Goal: Task Accomplishment & Management: Complete application form

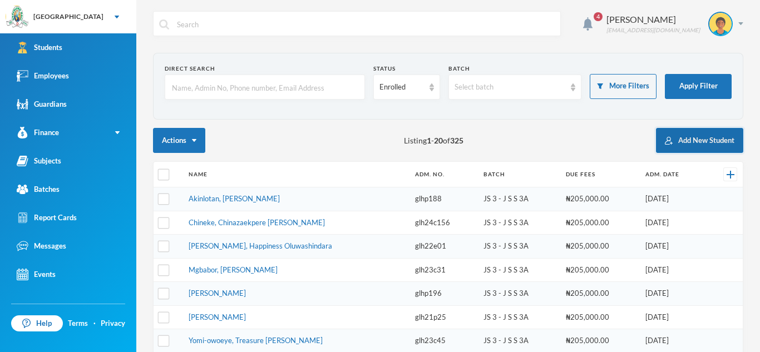
click at [672, 145] on button "Add New Student" at bounding box center [699, 140] width 87 height 25
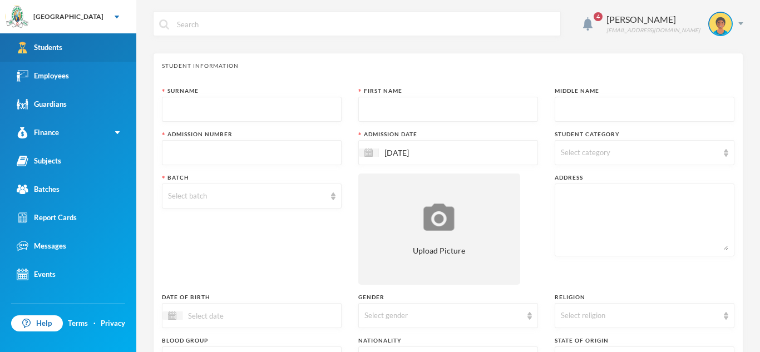
click at [50, 46] on div "Students" at bounding box center [40, 48] width 46 height 12
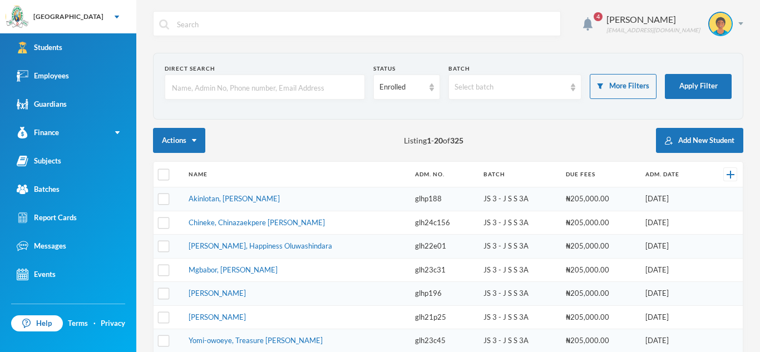
click at [174, 86] on input "text" at bounding box center [265, 87] width 188 height 25
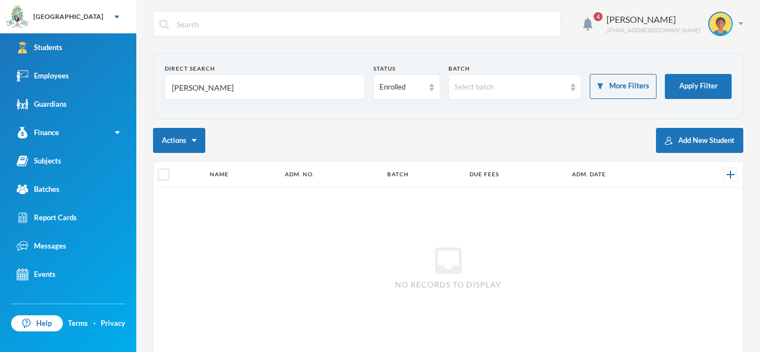
type input "[PERSON_NAME]"
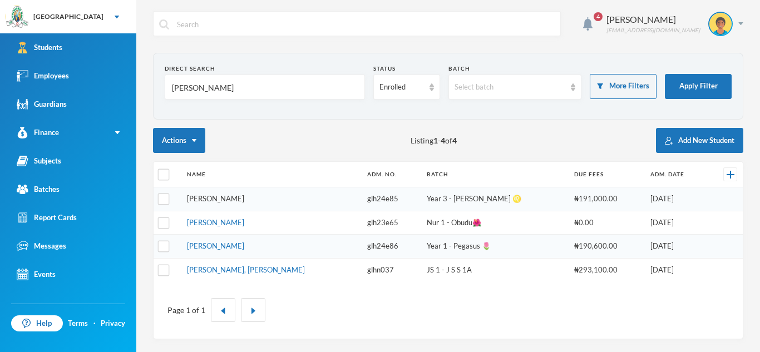
click at [244, 201] on link "[PERSON_NAME]" at bounding box center [215, 198] width 57 height 9
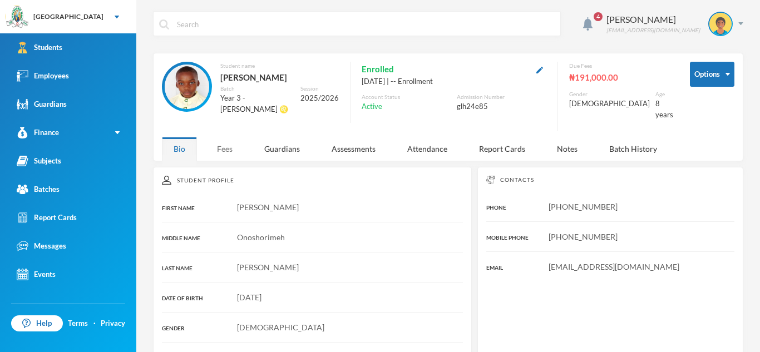
click at [219, 142] on div "Fees" at bounding box center [224, 149] width 39 height 24
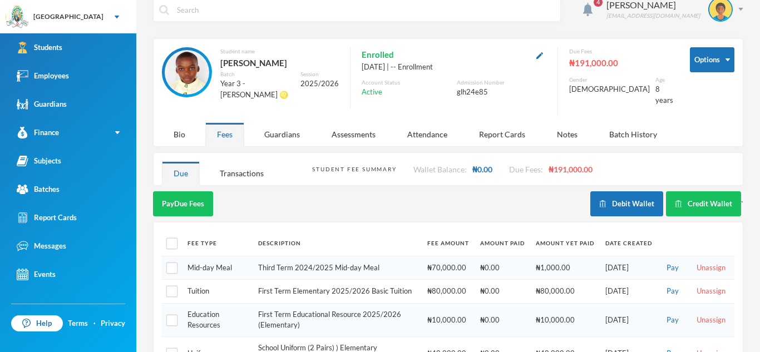
scroll to position [13, 0]
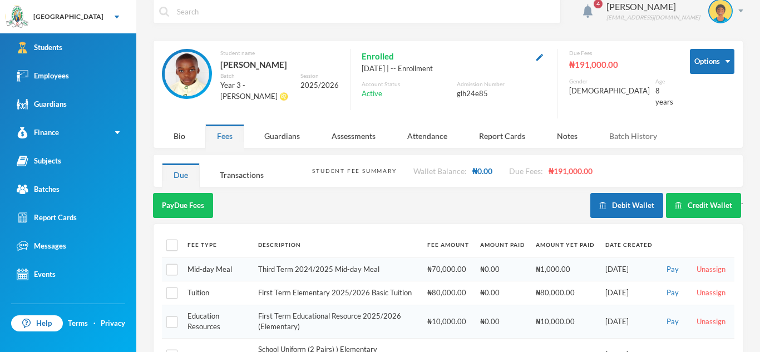
click at [630, 130] on div "Batch History" at bounding box center [632, 136] width 71 height 24
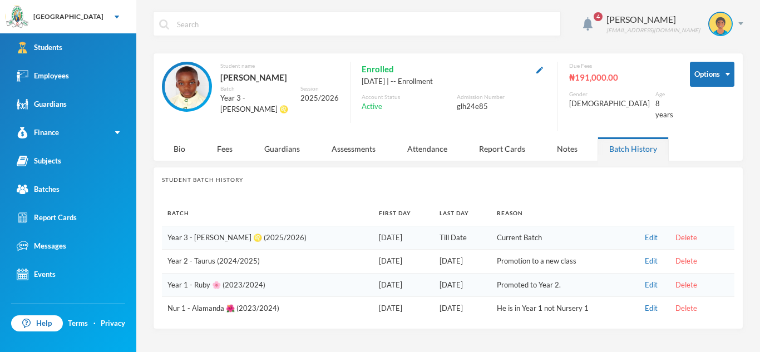
scroll to position [0, 0]
click at [230, 150] on div "Fees" at bounding box center [224, 149] width 39 height 24
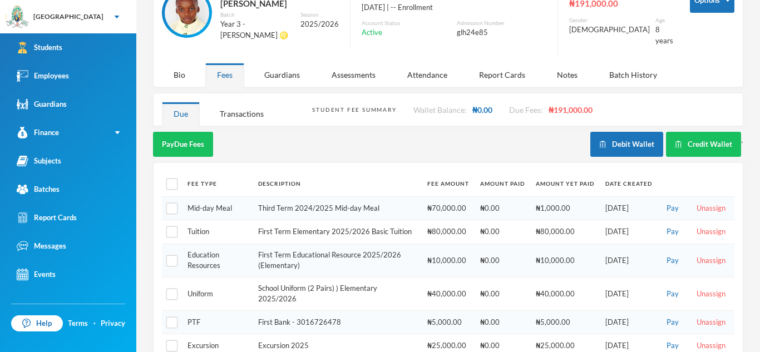
scroll to position [71, 0]
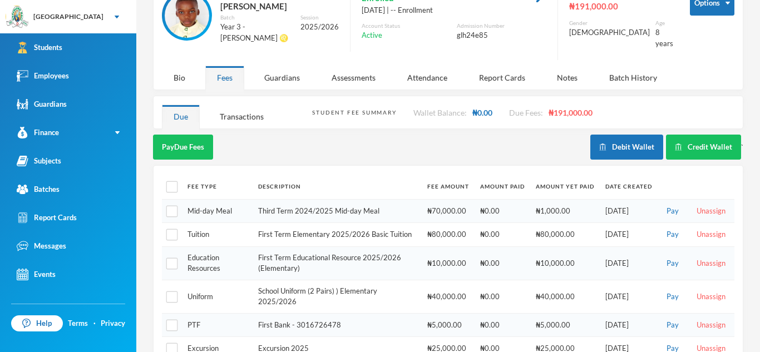
click at [230, 150] on div "Pay Due Fees" at bounding box center [371, 147] width 437 height 25
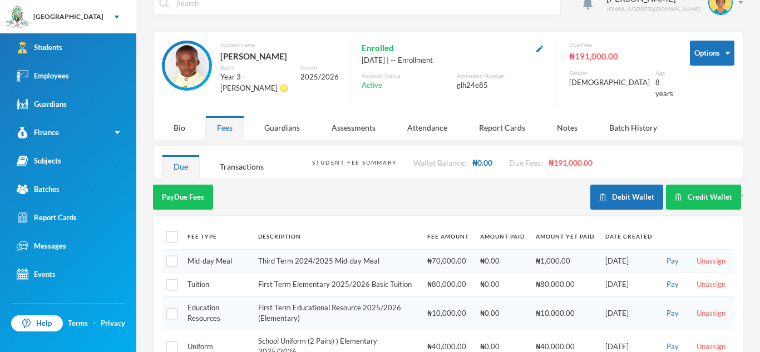
scroll to position [20, 0]
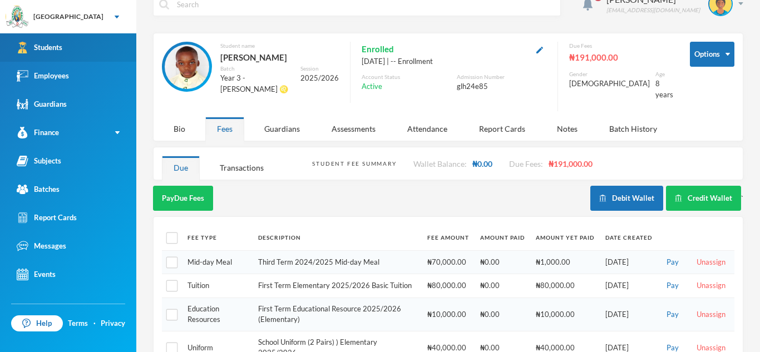
click at [98, 41] on link "Students" at bounding box center [68, 47] width 136 height 28
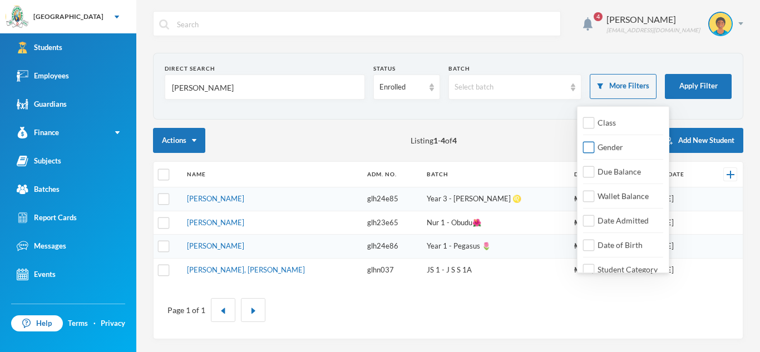
click at [591, 150] on input "Gender" at bounding box center [589, 148] width 12 height 12
checkbox input "true"
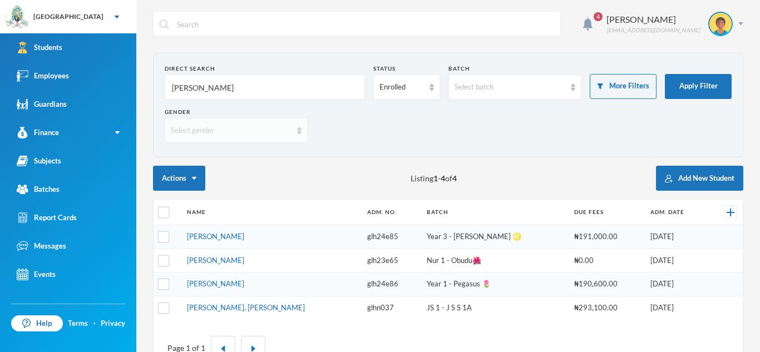
click at [174, 126] on div "Select gender" at bounding box center [231, 130] width 121 height 11
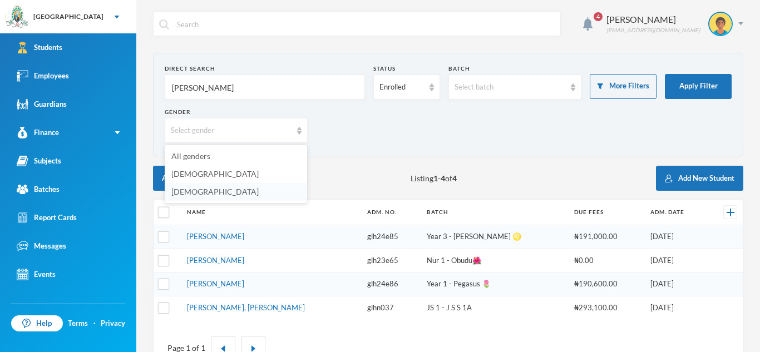
click at [189, 189] on span "[DEMOGRAPHIC_DATA]" at bounding box center [214, 191] width 87 height 9
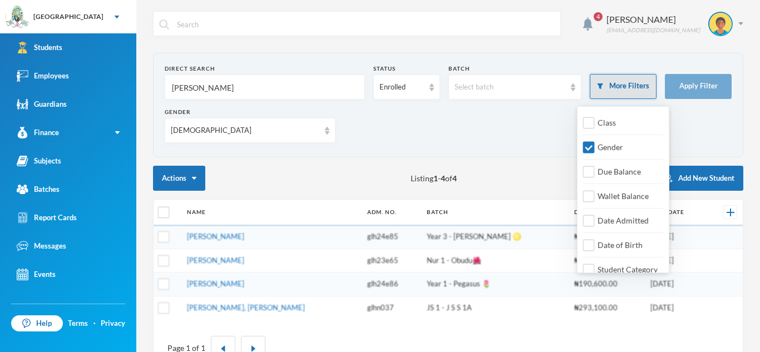
click at [606, 86] on button "More Filters" at bounding box center [623, 86] width 67 height 25
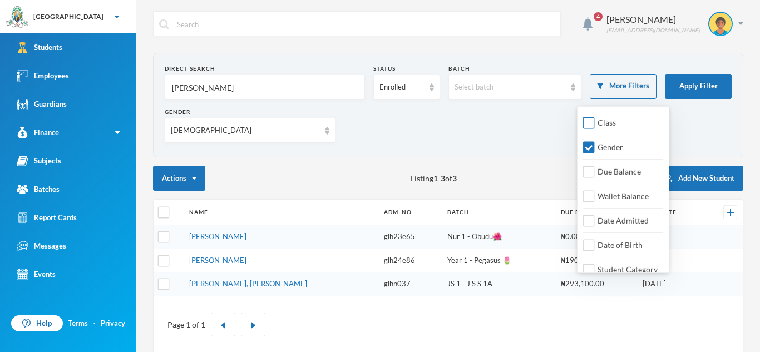
click at [593, 128] on input "Class" at bounding box center [589, 123] width 12 height 12
checkbox input "true"
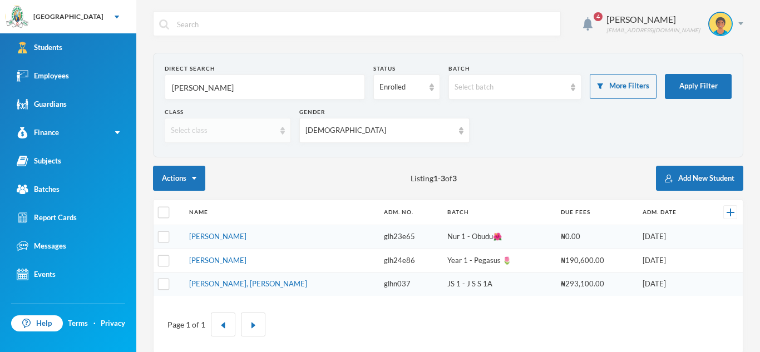
click at [285, 129] on img at bounding box center [282, 131] width 4 height 8
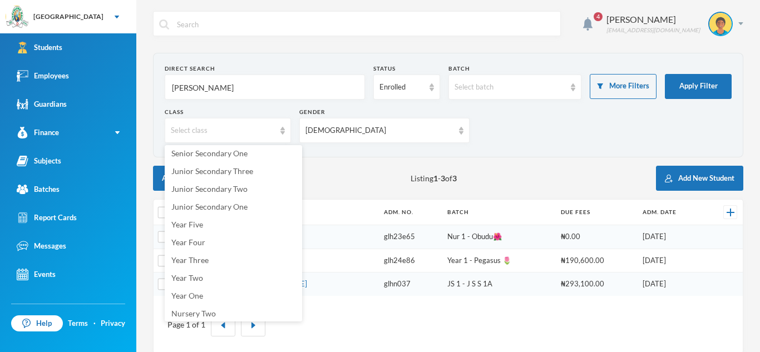
scroll to position [76, 0]
click at [192, 220] on span "Year Five" at bounding box center [187, 221] width 32 height 9
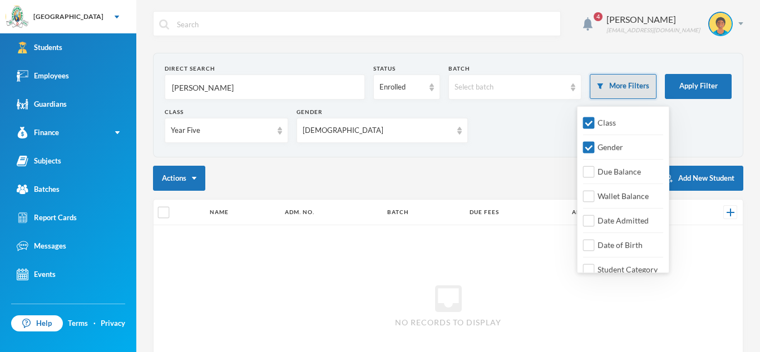
click at [625, 90] on button "More Filters" at bounding box center [623, 86] width 67 height 25
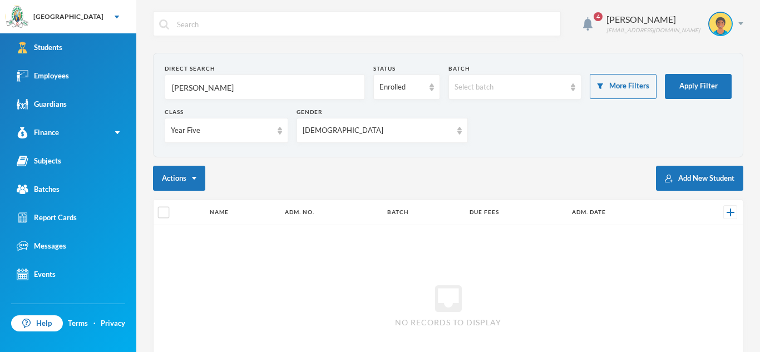
click at [227, 89] on input "[PERSON_NAME]" at bounding box center [265, 87] width 188 height 25
type input "N"
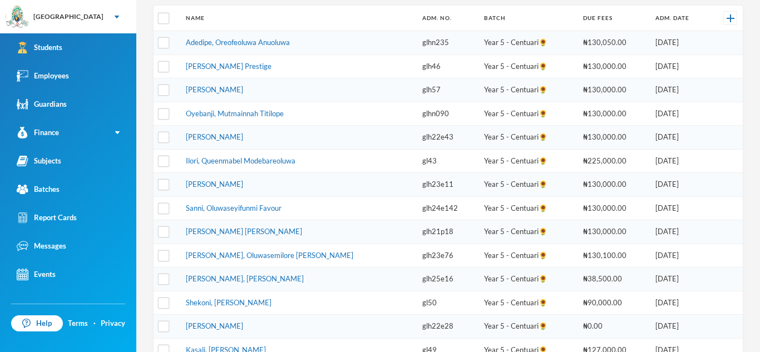
scroll to position [199, 0]
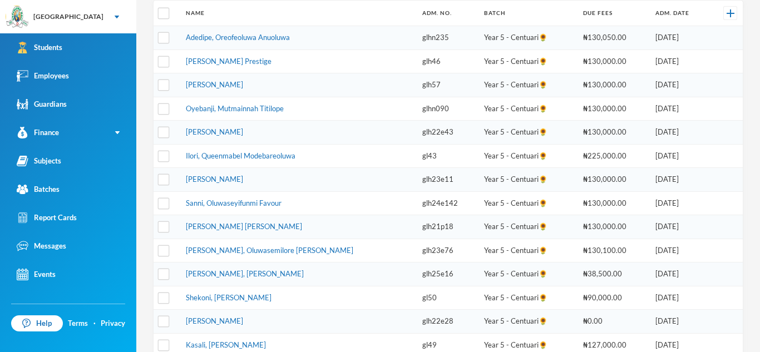
click at [321, 66] on td "[PERSON_NAME] Prestige" at bounding box center [298, 61] width 236 height 24
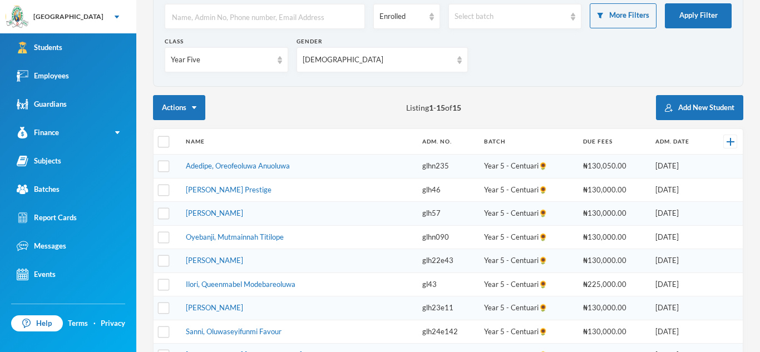
scroll to position [70, 0]
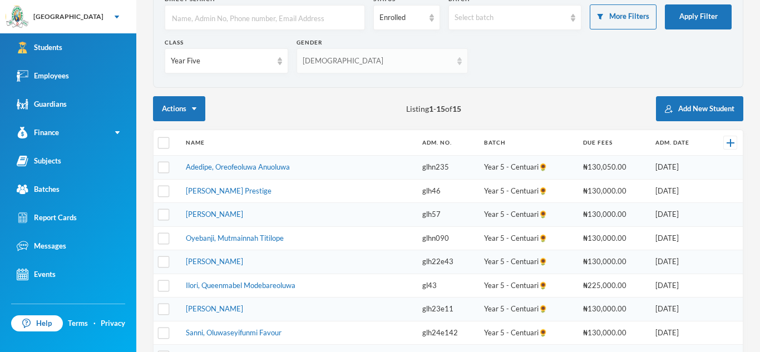
click at [341, 60] on div "[DEMOGRAPHIC_DATA]" at bounding box center [377, 61] width 148 height 11
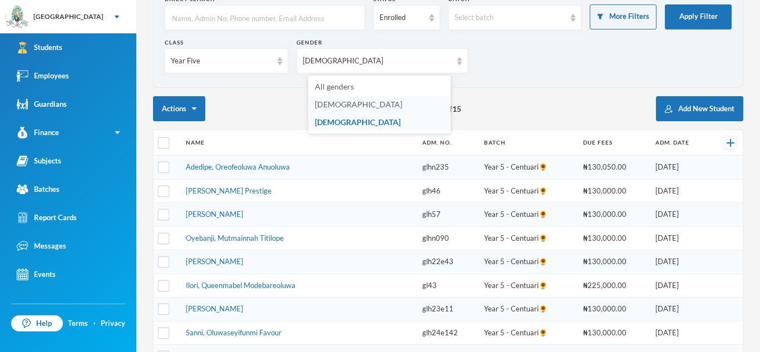
click at [325, 108] on span "[DEMOGRAPHIC_DATA]" at bounding box center [358, 104] width 87 height 9
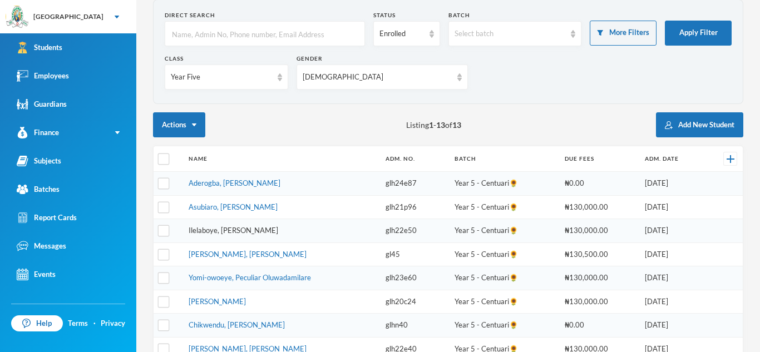
scroll to position [0, 0]
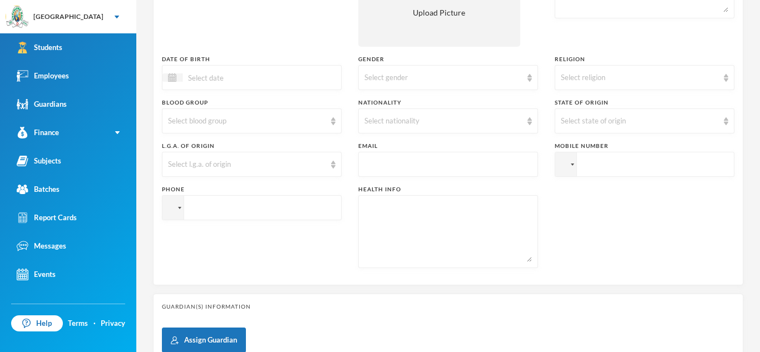
scroll to position [241, 0]
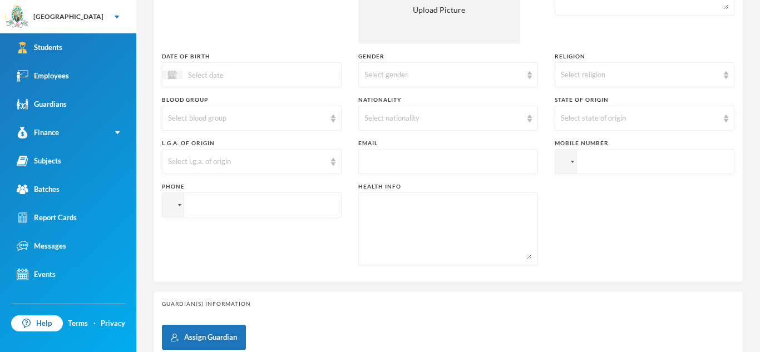
click at [453, 184] on div "Health Info" at bounding box center [448, 186] width 180 height 8
click at [452, 207] on textarea at bounding box center [447, 229] width 167 height 61
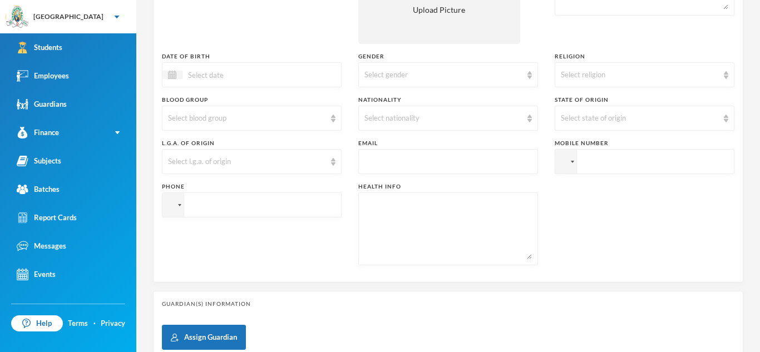
click at [452, 207] on textarea at bounding box center [447, 229] width 167 height 61
click at [447, 250] on textarea at bounding box center [447, 229] width 167 height 61
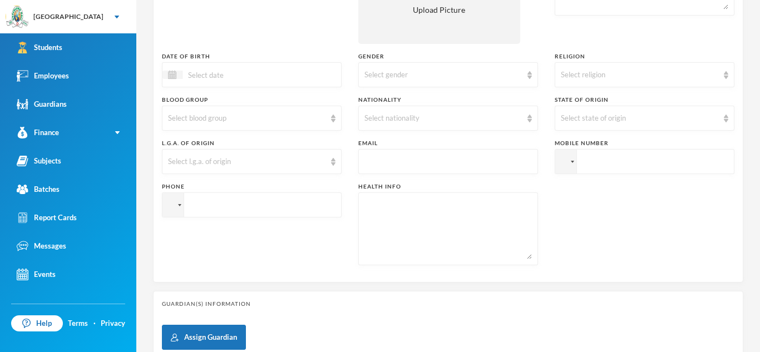
click at [447, 250] on textarea at bounding box center [447, 229] width 167 height 61
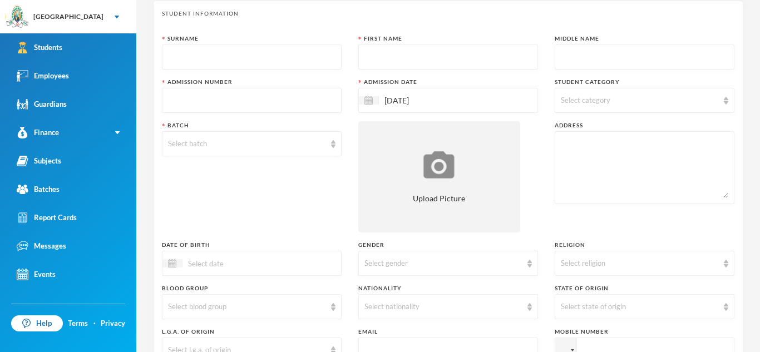
scroll to position [52, 0]
click at [726, 96] on div "Select category" at bounding box center [644, 100] width 180 height 25
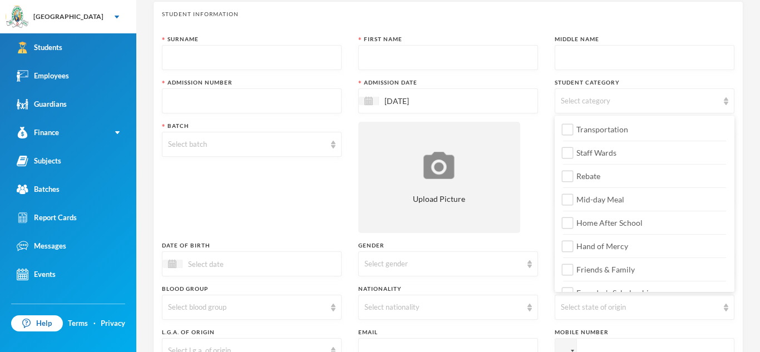
click at [725, 103] on img at bounding box center [726, 101] width 4 height 8
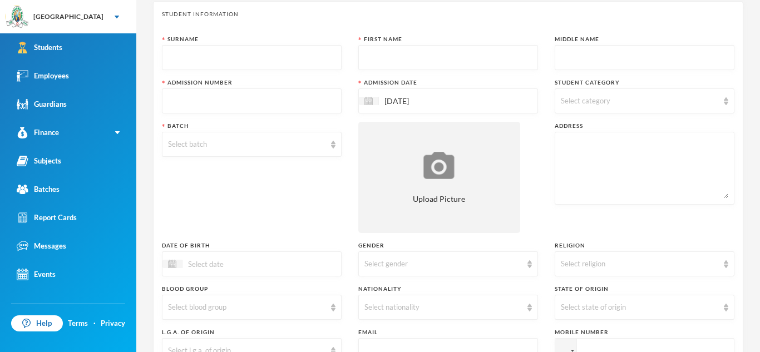
click at [725, 103] on img at bounding box center [726, 101] width 4 height 8
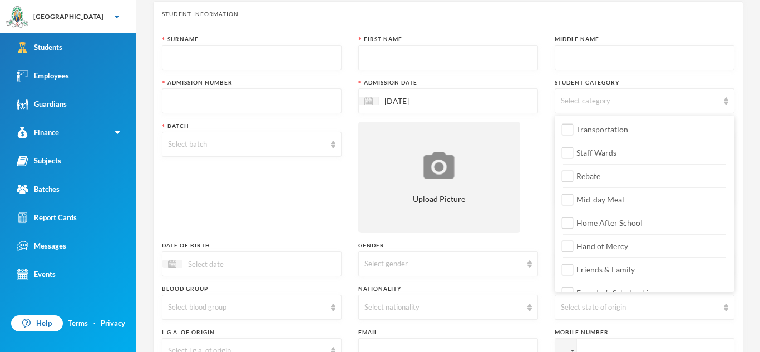
click at [725, 99] on img at bounding box center [726, 101] width 4 height 8
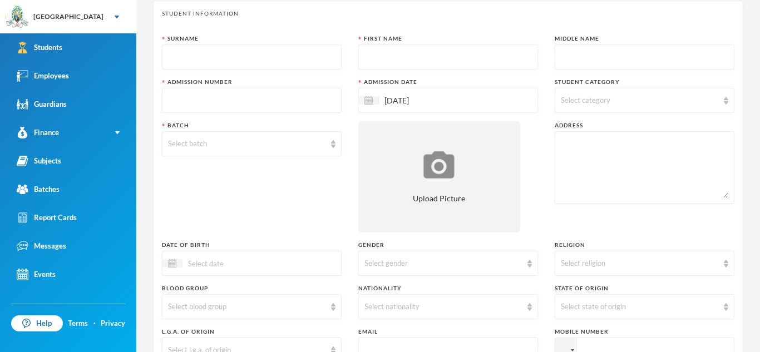
scroll to position [48, 0]
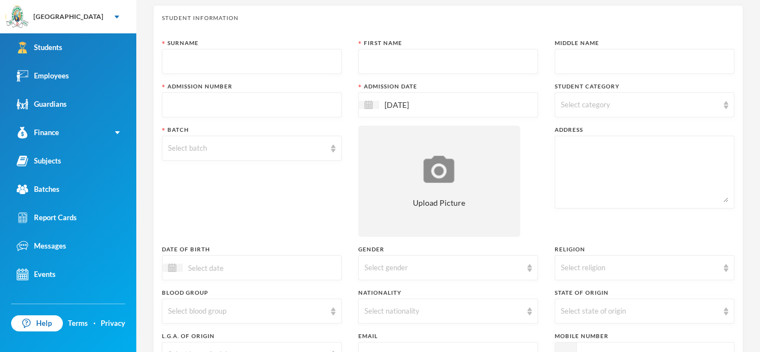
click at [726, 103] on img at bounding box center [726, 105] width 4 height 8
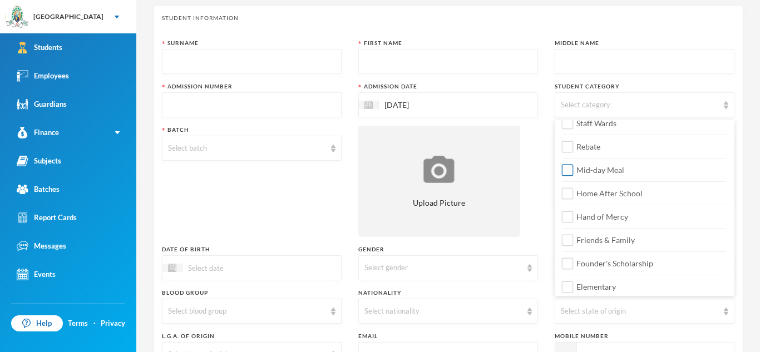
scroll to position [34, 0]
click at [673, 201] on div "Transportation Staff Wards Rebate Mid-day Meal Home After School Hand of Mercy …" at bounding box center [644, 239] width 180 height 303
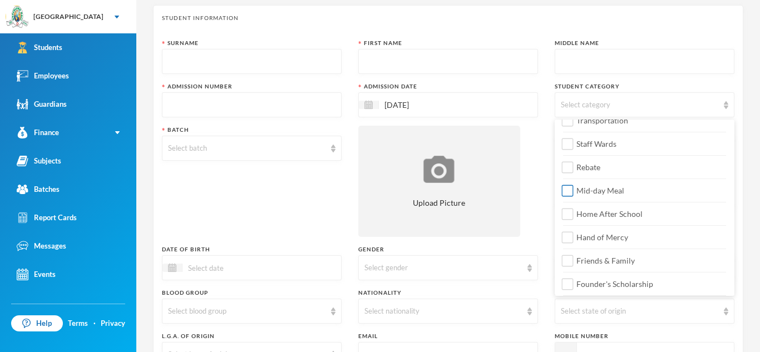
scroll to position [0, 0]
